Goal: Transaction & Acquisition: Subscribe to service/newsletter

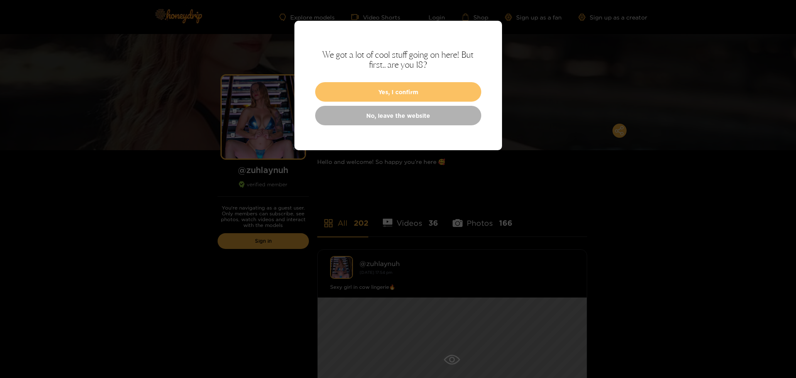
click at [392, 93] on button "Yes, I confirm" at bounding box center [398, 92] width 166 height 20
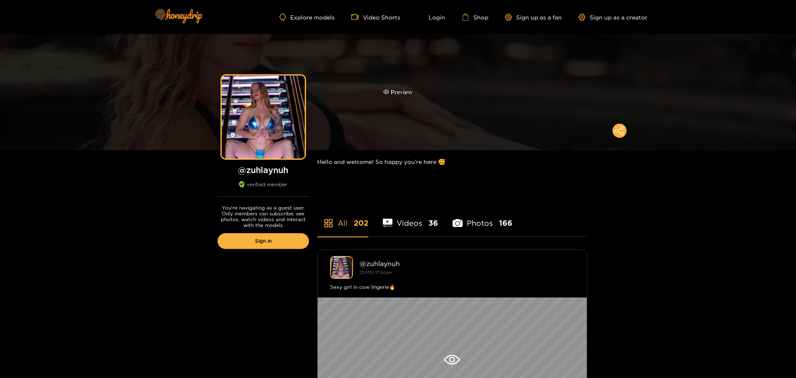
click at [411, 99] on div "Preview" at bounding box center [398, 92] width 796 height 116
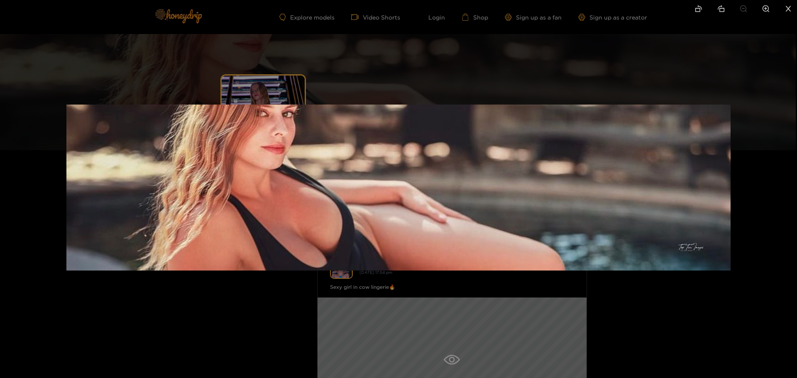
click at [472, 56] on div at bounding box center [398, 189] width 797 height 378
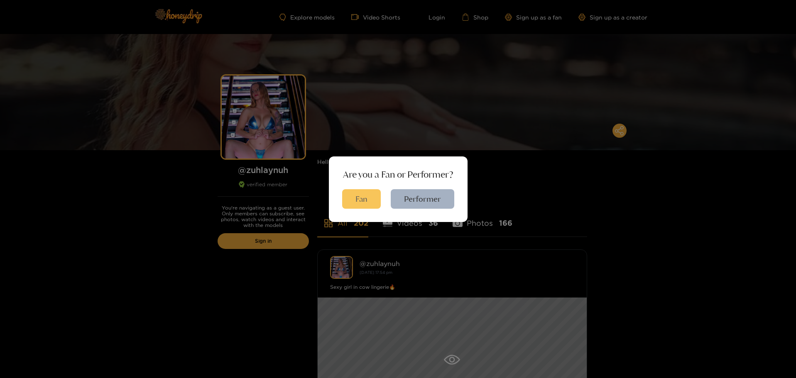
click at [363, 199] on button "Fan" at bounding box center [361, 199] width 39 height 20
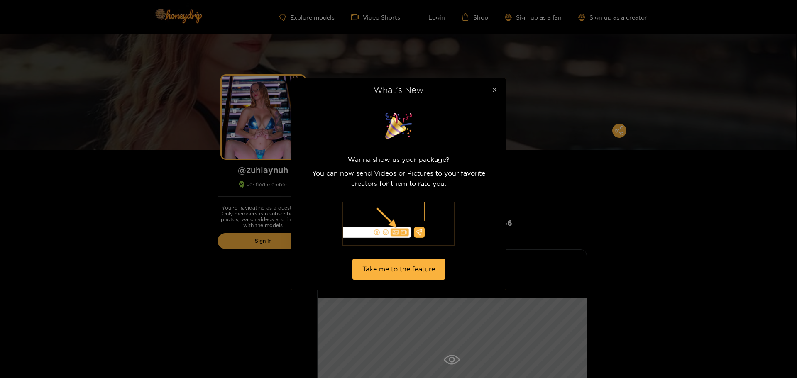
click at [495, 88] on icon "close" at bounding box center [495, 90] width 6 height 6
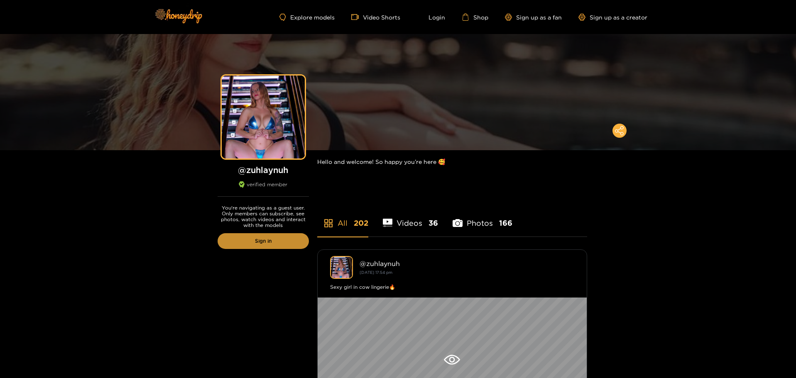
click at [286, 241] on link "Sign in" at bounding box center [263, 241] width 91 height 16
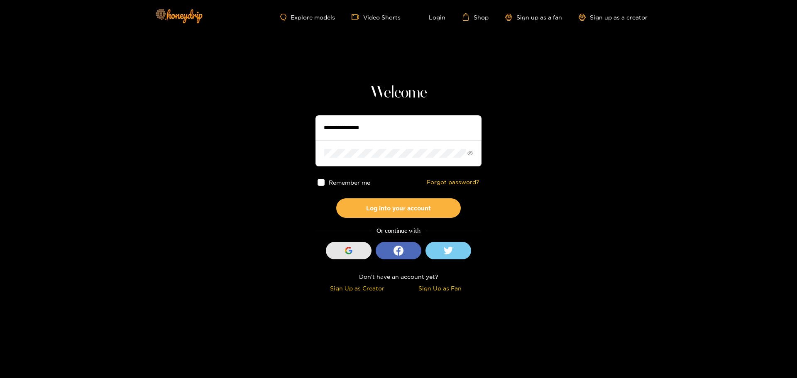
click at [354, 251] on div "button" at bounding box center [349, 251] width 16 height 16
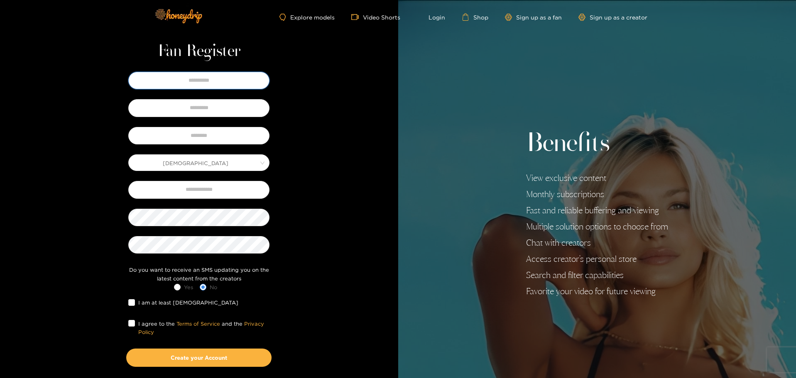
click at [225, 82] on input "text" at bounding box center [198, 80] width 141 height 17
click at [198, 86] on input "text" at bounding box center [198, 80] width 141 height 17
type input "******"
type input "*******"
